Goal: Task Accomplishment & Management: Manage account settings

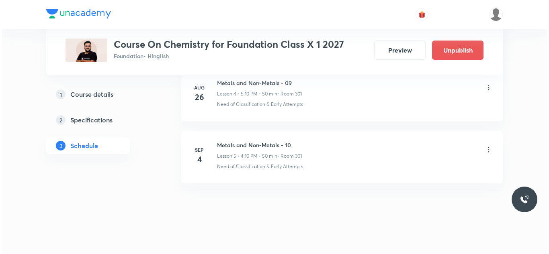
scroll to position [701, 0]
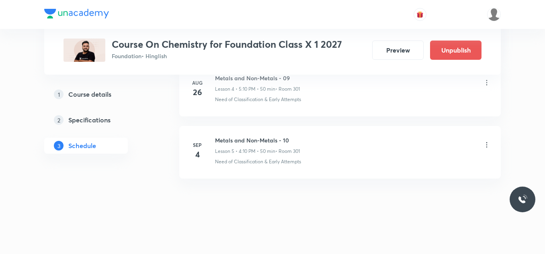
click at [255, 137] on h6 "Metals and Non-Metals - 10" at bounding box center [257, 140] width 85 height 8
click at [486, 142] on icon at bounding box center [486, 145] width 8 height 8
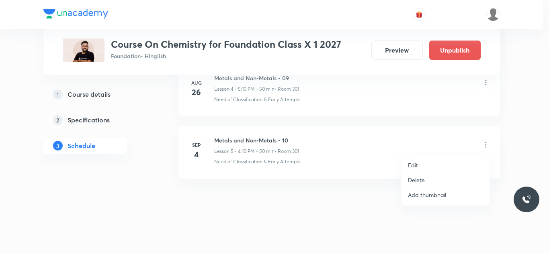
click at [425, 162] on li "Edit" at bounding box center [445, 165] width 88 height 15
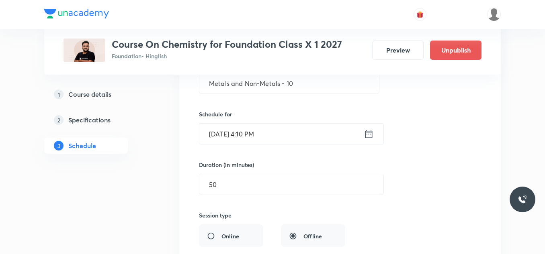
scroll to position [377, 0]
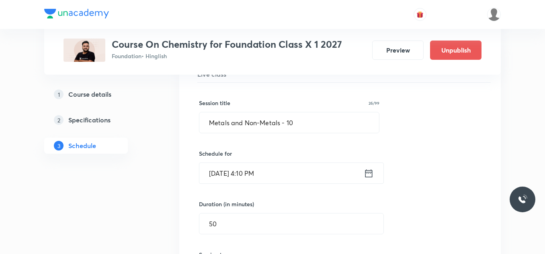
click at [284, 177] on input "[DATE] 4:10 PM" at bounding box center [281, 173] width 164 height 20
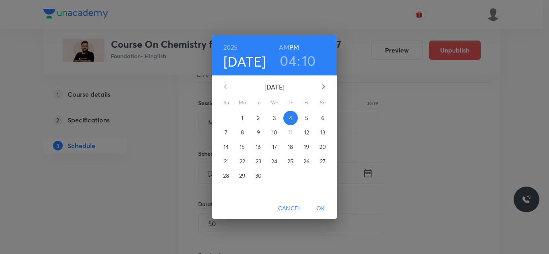
click at [308, 60] on h3 "10" at bounding box center [309, 60] width 14 height 17
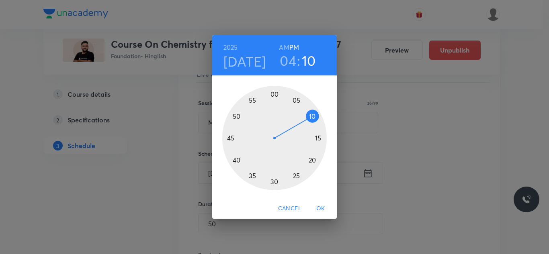
click at [311, 159] on div at bounding box center [274, 138] width 104 height 104
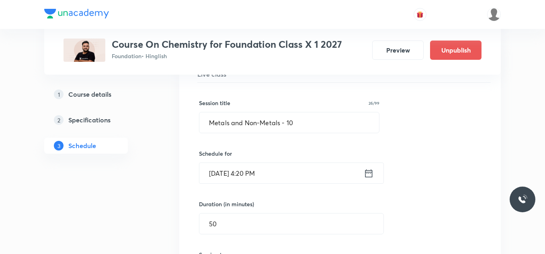
click at [235, 177] on input "[DATE] 4:20 PM" at bounding box center [281, 173] width 164 height 20
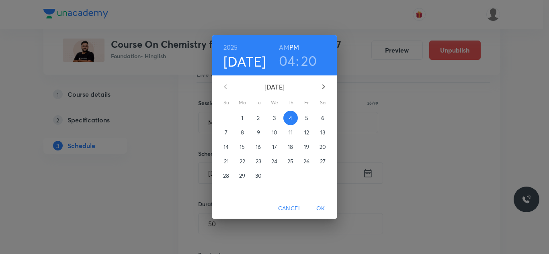
click at [243, 63] on h4 "[DATE]" at bounding box center [244, 61] width 43 height 17
click at [243, 119] on p "1" at bounding box center [242, 118] width 2 height 8
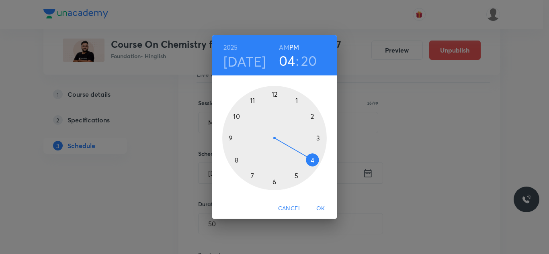
click at [323, 209] on span "OK" at bounding box center [320, 209] width 19 height 10
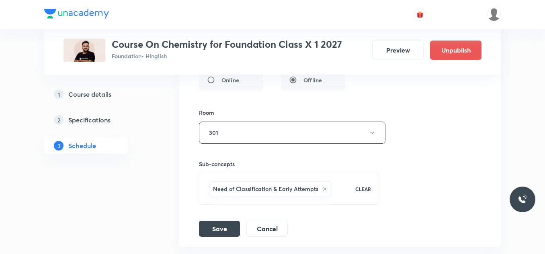
scroll to position [573, 0]
click at [214, 228] on button "Save" at bounding box center [219, 228] width 41 height 16
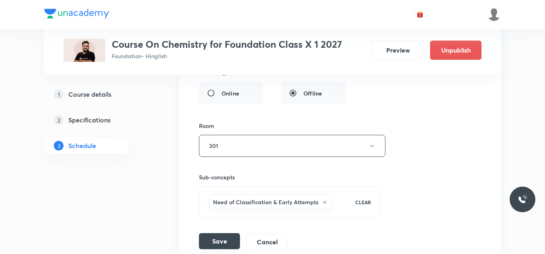
click at [226, 239] on button "Save" at bounding box center [219, 241] width 41 height 16
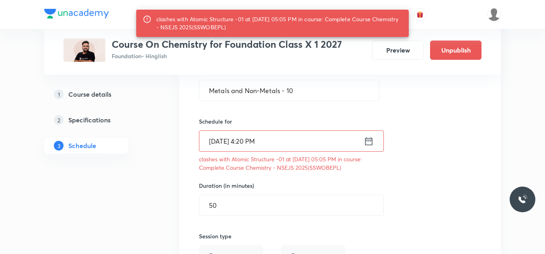
scroll to position [409, 0]
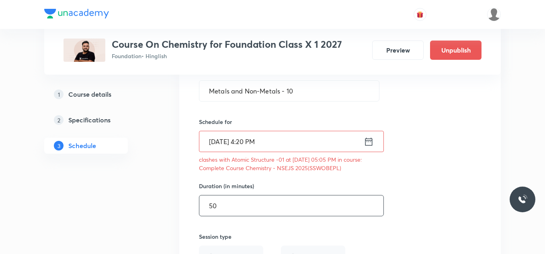
click at [235, 203] on input "50" at bounding box center [291, 206] width 184 height 20
type input "5"
type input "0"
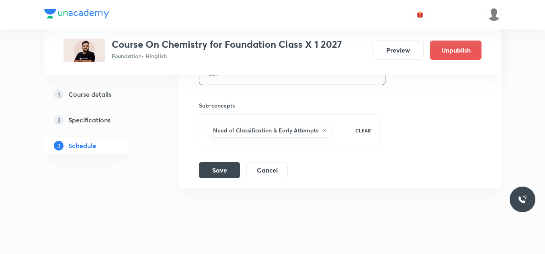
scroll to position [654, 0]
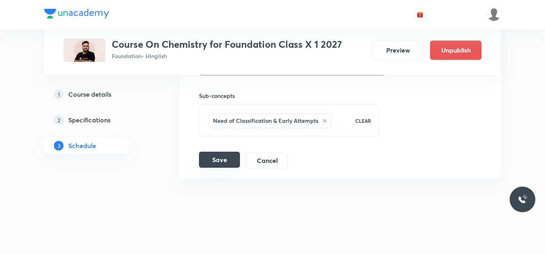
type input "30"
click at [218, 160] on button "Save" at bounding box center [219, 160] width 41 height 16
click at [218, 160] on button "Save" at bounding box center [219, 161] width 41 height 16
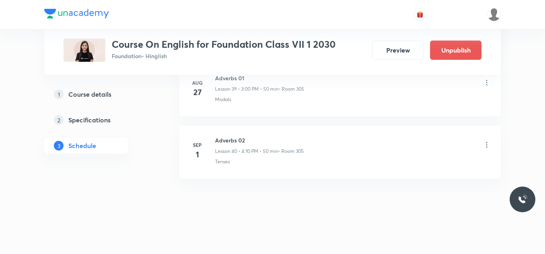
click at [489, 145] on icon at bounding box center [486, 145] width 8 height 8
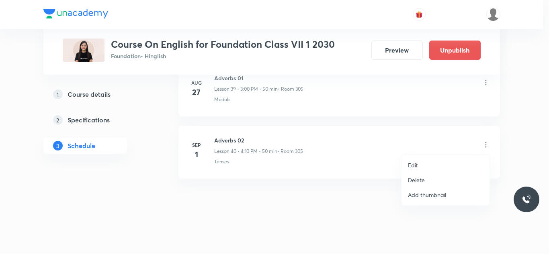
click at [425, 179] on li "Delete" at bounding box center [445, 180] width 88 height 15
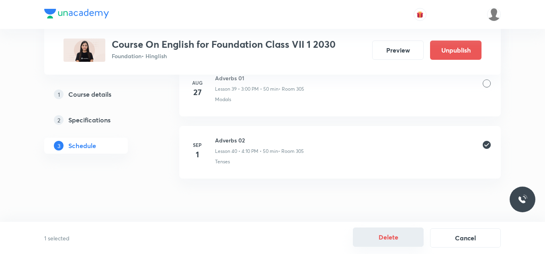
click at [392, 241] on button "Delete" at bounding box center [388, 237] width 71 height 19
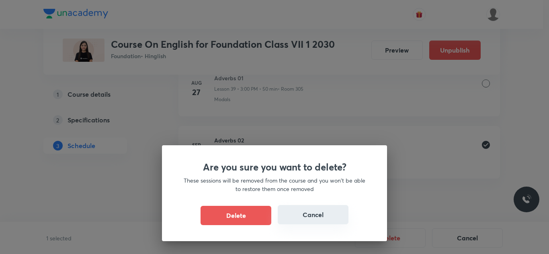
click at [309, 218] on button "Cancel" at bounding box center [313, 214] width 71 height 19
